Goal: Task Accomplishment & Management: Manage account settings

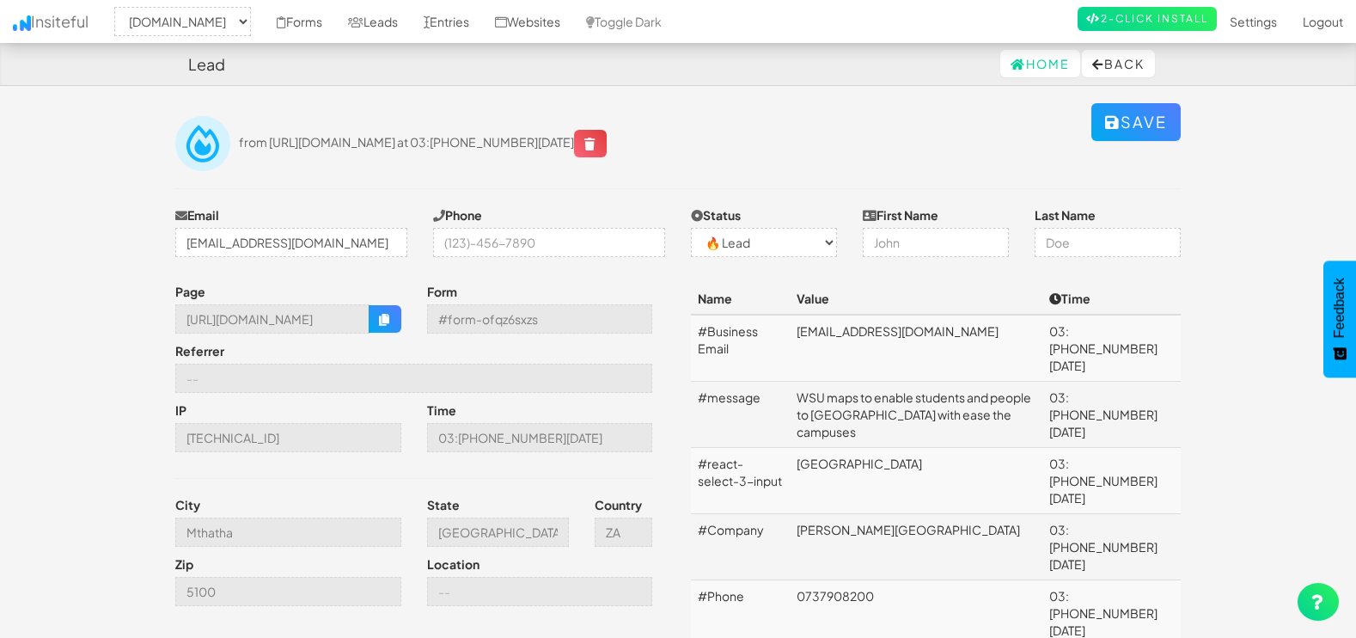
select select "1505"
select select "0"
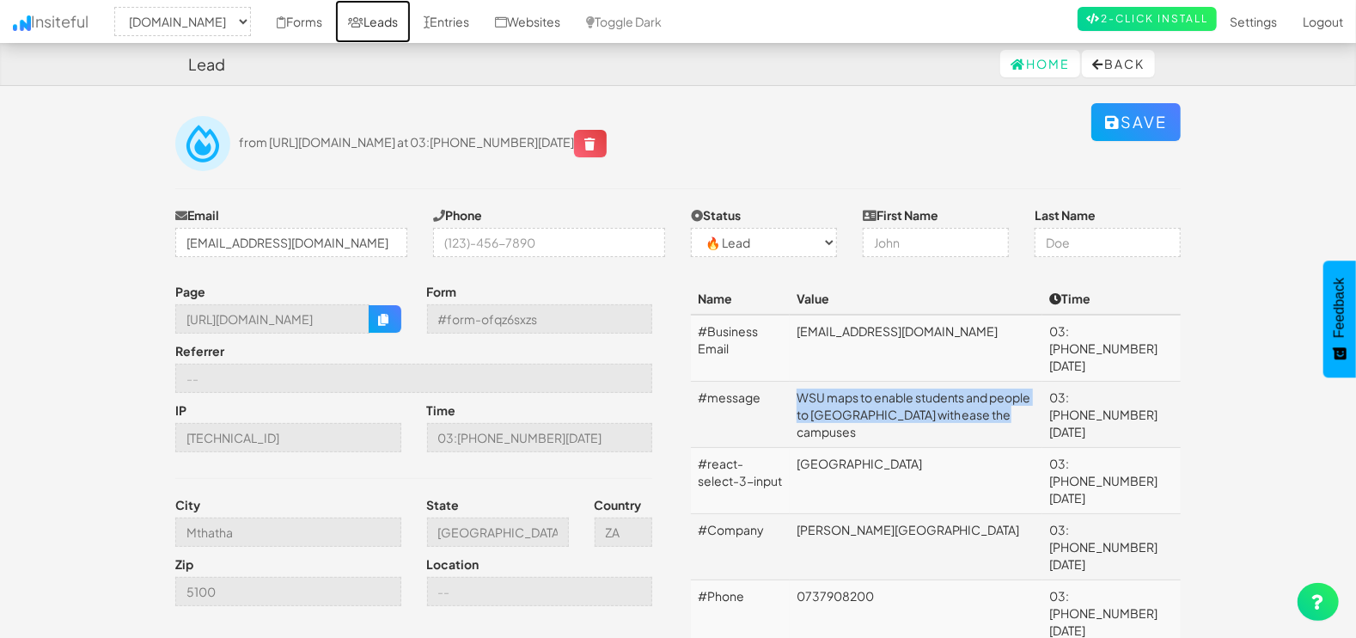
click at [377, 20] on link "Leads" at bounding box center [373, 21] width 76 height 43
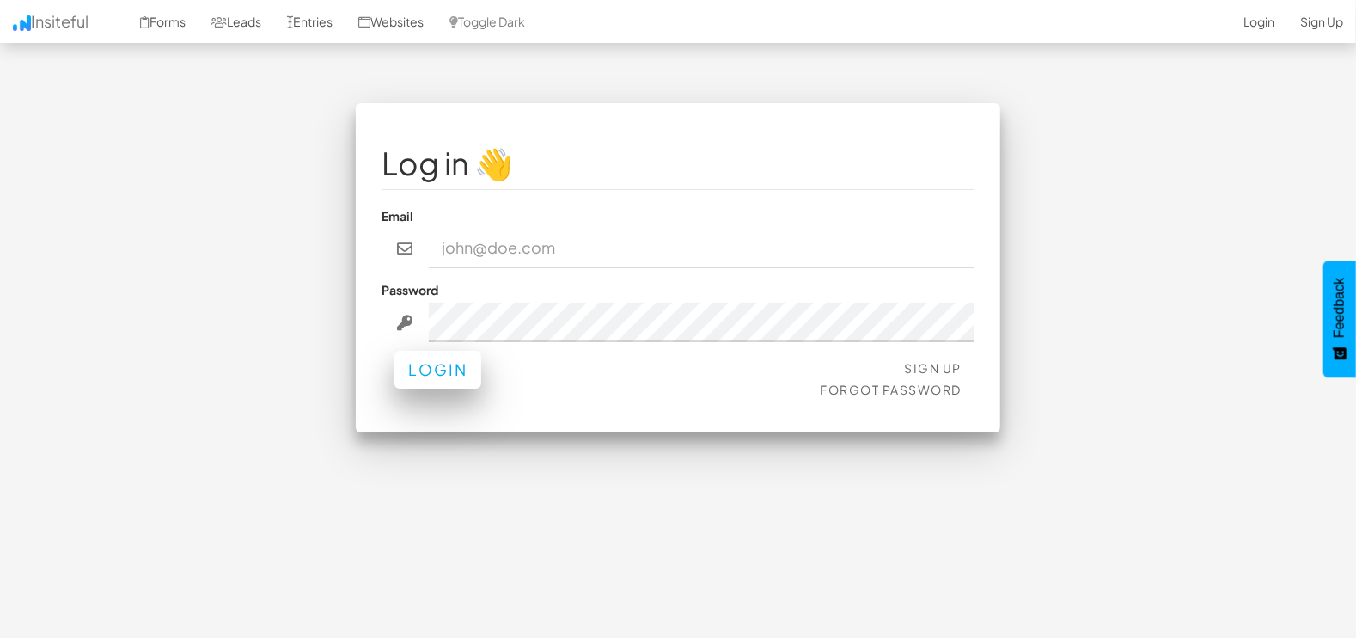
type input "[EMAIL_ADDRESS][DOMAIN_NAME]"
click at [425, 358] on button "Login" at bounding box center [437, 370] width 87 height 38
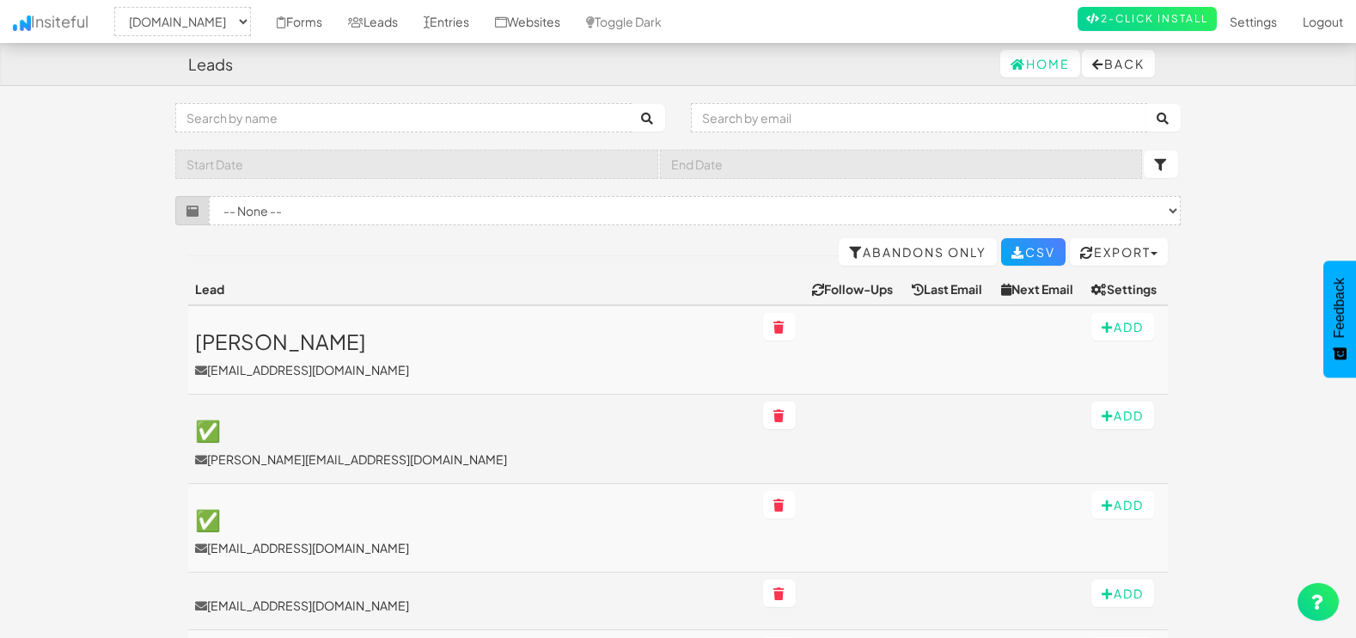
select select "1505"
